Goal: Task Accomplishment & Management: Complete application form

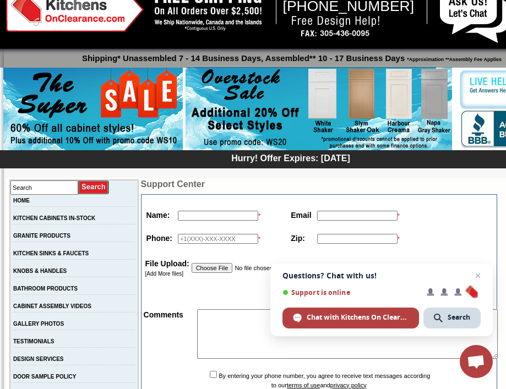
scroll to position [34, 0]
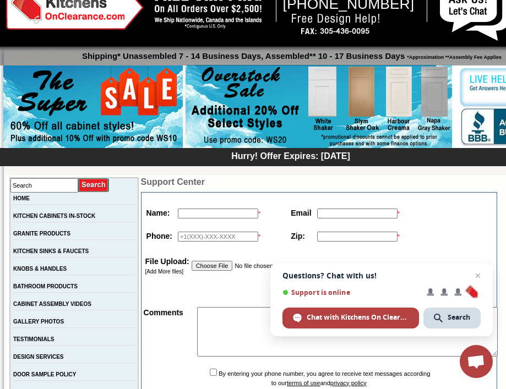
click at [211, 216] on input "text" at bounding box center [218, 214] width 80 height 10
type input "[PERSON_NAME]"
type input "[EMAIL_ADDRESS][DOMAIN_NAME]"
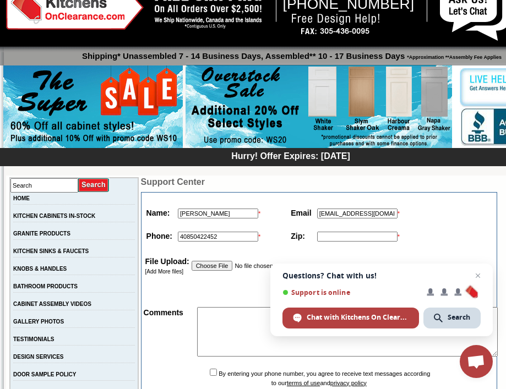
type input "40850422452"
type input "95035"
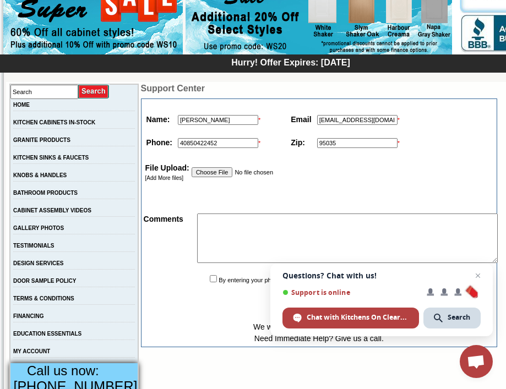
scroll to position [154, 0]
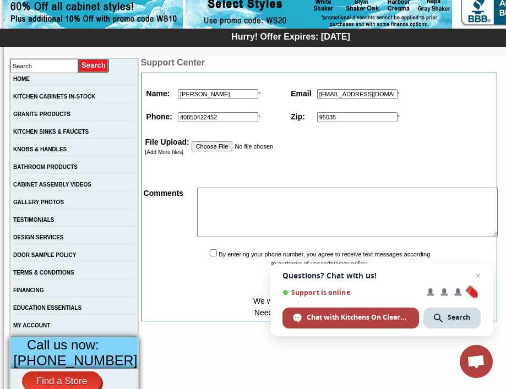
click at [225, 207] on textarea at bounding box center [347, 213] width 301 height 50
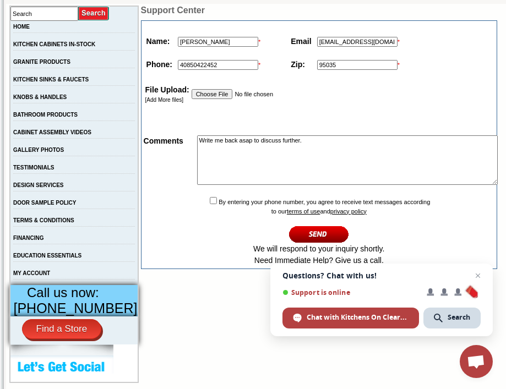
scroll to position [274, 0]
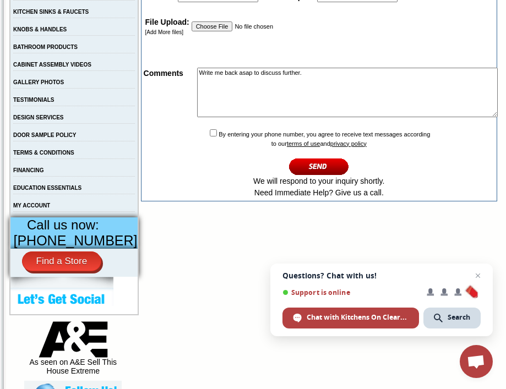
type textarea "Write me back asap to discuss further."
click at [210, 137] on input "checkbox" at bounding box center [213, 132] width 7 height 7
checkbox input "true"
click at [318, 169] on input "image" at bounding box center [319, 167] width 60 height 18
